Goal: Transaction & Acquisition: Obtain resource

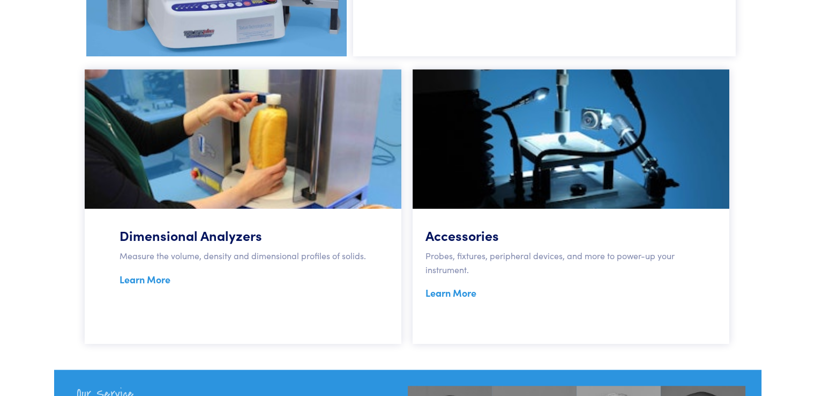
scroll to position [858, 0]
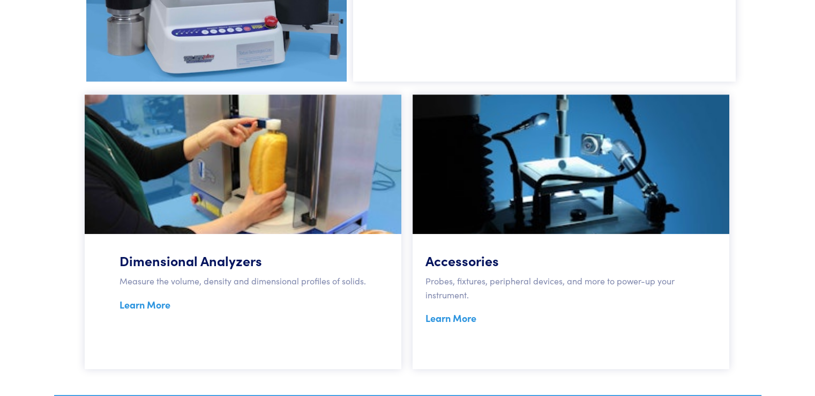
click at [144, 303] on link "Learn More" at bounding box center [145, 303] width 51 height 13
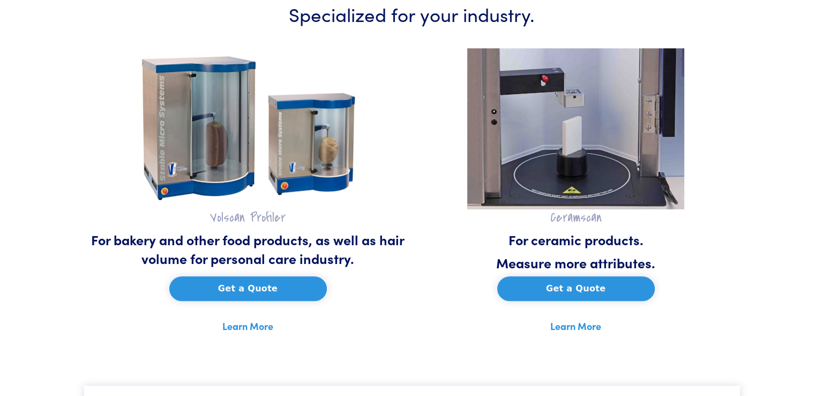
scroll to position [482, 0]
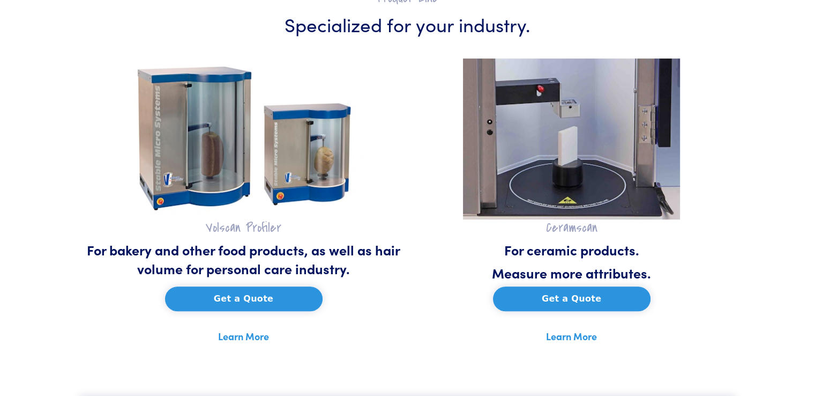
click at [241, 300] on button "Get a Quote" at bounding box center [244, 298] width 158 height 25
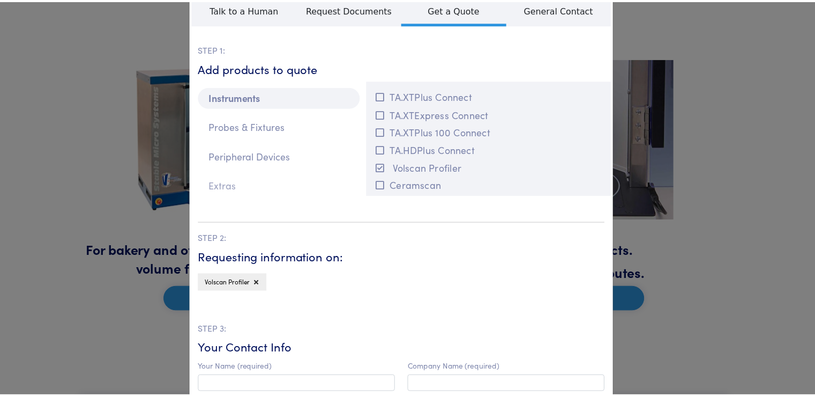
scroll to position [0, 0]
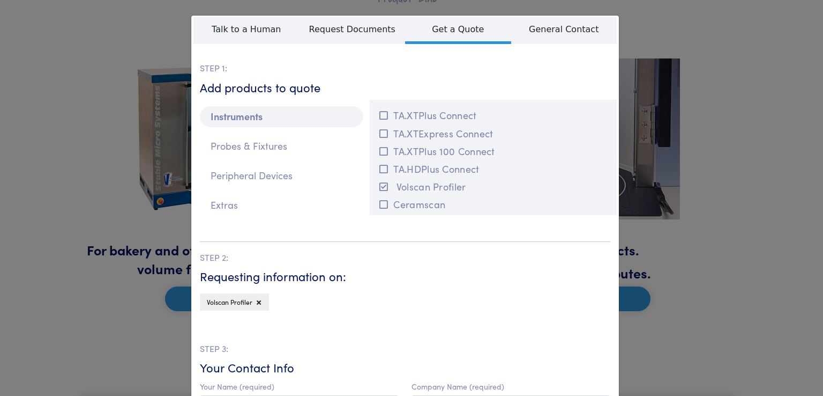
click at [740, 136] on div "**********" at bounding box center [411, 198] width 823 height 396
